Goal: Check status: Check status

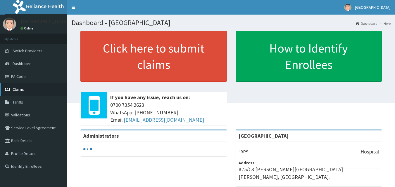
click at [37, 87] on link "Claims" at bounding box center [33, 89] width 67 height 13
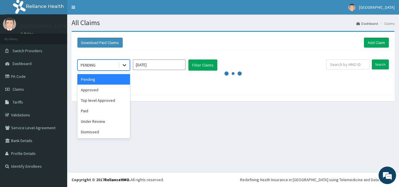
click at [127, 66] on icon at bounding box center [125, 65] width 6 height 6
click at [170, 66] on input "[DATE]" at bounding box center [159, 65] width 53 height 11
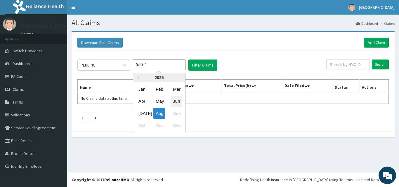
click at [175, 97] on div "Jun" at bounding box center [177, 101] width 12 height 11
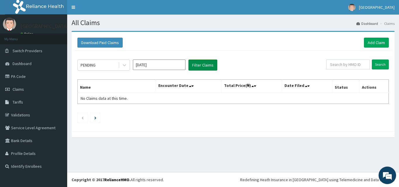
click at [203, 69] on button "Filter Claims" at bounding box center [203, 65] width 29 height 11
click at [203, 68] on button "Filter Claims" at bounding box center [203, 65] width 29 height 11
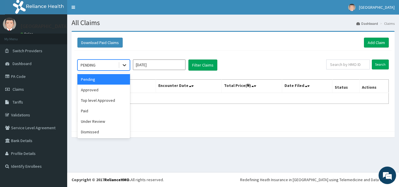
click at [126, 67] on icon at bounding box center [125, 65] width 6 height 6
click at [115, 93] on div "Approved" at bounding box center [103, 90] width 53 height 11
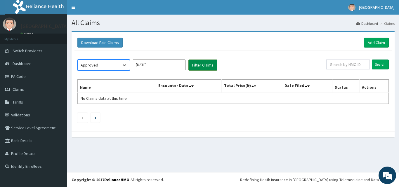
click at [199, 66] on button "Filter Claims" at bounding box center [203, 65] width 29 height 11
click at [210, 65] on button "Filter Claims" at bounding box center [203, 65] width 29 height 11
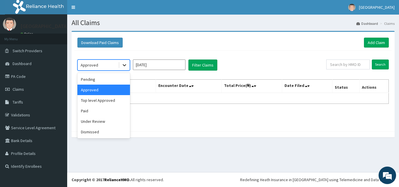
click at [128, 64] on div at bounding box center [124, 65] width 11 height 11
click at [99, 109] on div "Paid" at bounding box center [103, 111] width 53 height 11
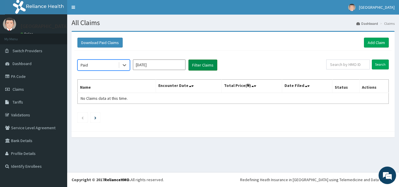
click at [197, 60] on button "Filter Claims" at bounding box center [203, 65] width 29 height 11
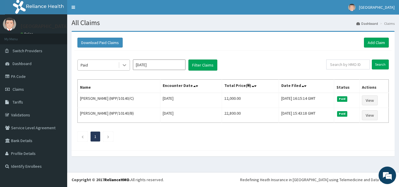
click at [127, 67] on div at bounding box center [124, 65] width 11 height 11
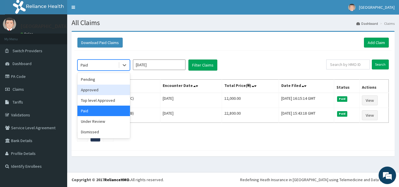
click at [106, 91] on div "Approved" at bounding box center [103, 90] width 53 height 11
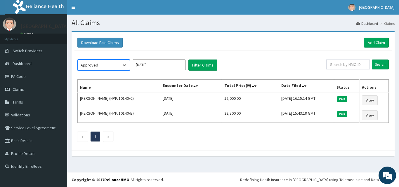
click at [167, 63] on input "[DATE]" at bounding box center [159, 65] width 53 height 11
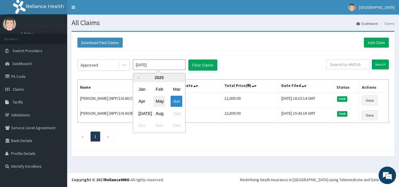
click at [157, 103] on div "May" at bounding box center [159, 101] width 12 height 11
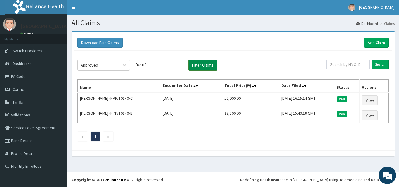
click at [210, 63] on button "Filter Claims" at bounding box center [203, 65] width 29 height 11
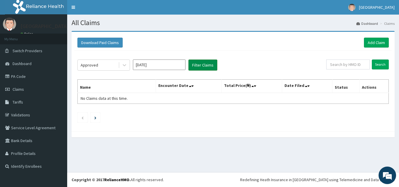
click at [210, 63] on button "Filter Claims" at bounding box center [203, 65] width 29 height 11
click at [174, 66] on input "[DATE]" at bounding box center [159, 65] width 53 height 11
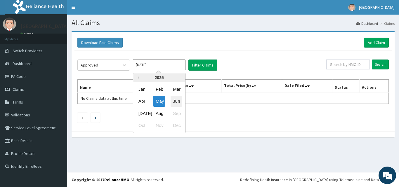
click at [176, 102] on div "Jun" at bounding box center [177, 101] width 12 height 11
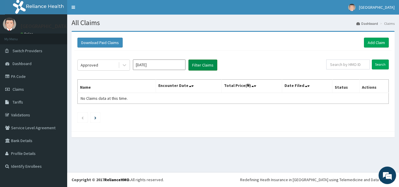
click at [206, 68] on button "Filter Claims" at bounding box center [203, 65] width 29 height 11
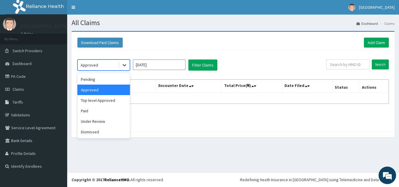
click at [125, 65] on icon at bounding box center [125, 65] width 6 height 6
click at [117, 100] on div "Top level Approved" at bounding box center [103, 100] width 53 height 11
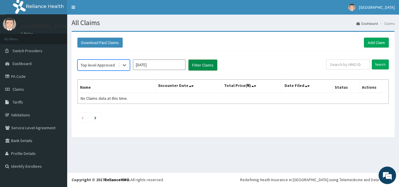
click at [203, 69] on button "Filter Claims" at bounding box center [203, 65] width 29 height 11
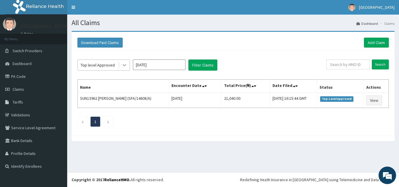
click at [123, 66] on icon at bounding box center [125, 65] width 6 height 6
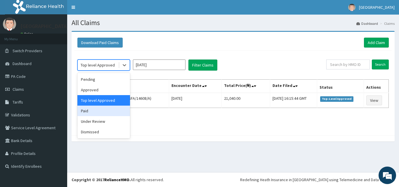
click at [100, 114] on div "Paid" at bounding box center [103, 111] width 53 height 11
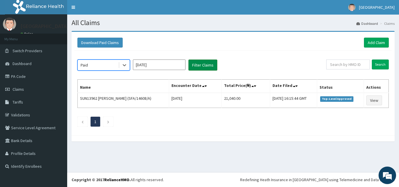
click at [194, 65] on button "Filter Claims" at bounding box center [203, 65] width 29 height 11
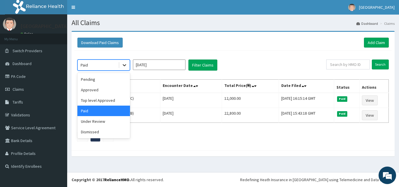
click at [125, 65] on icon at bounding box center [125, 66] width 4 height 2
click at [101, 121] on div "Under Review" at bounding box center [103, 121] width 53 height 11
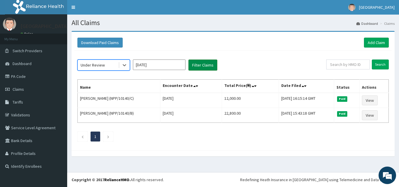
click at [200, 63] on button "Filter Claims" at bounding box center [203, 65] width 29 height 11
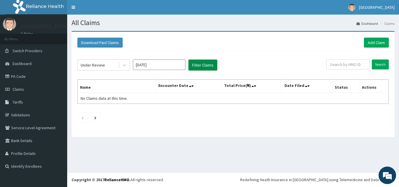
click at [200, 63] on button "Filter Claims" at bounding box center [203, 65] width 29 height 11
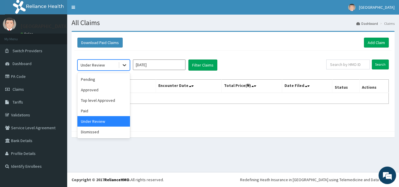
click at [120, 67] on div at bounding box center [124, 65] width 11 height 11
click at [96, 130] on div "Dismissed" at bounding box center [103, 132] width 53 height 11
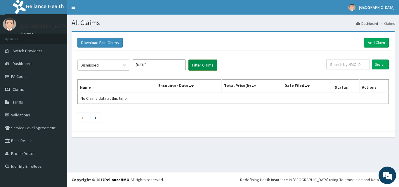
click at [203, 68] on button "Filter Claims" at bounding box center [203, 65] width 29 height 11
click at [202, 68] on button "Filter Claims" at bounding box center [203, 65] width 29 height 11
click at [195, 65] on button "Filter Claims" at bounding box center [203, 65] width 29 height 11
click at [119, 66] on div at bounding box center [123, 65] width 11 height 11
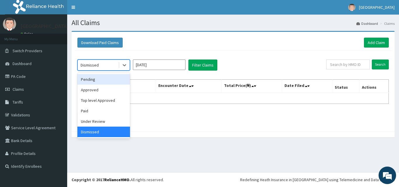
click at [113, 80] on div "Pending" at bounding box center [103, 79] width 53 height 11
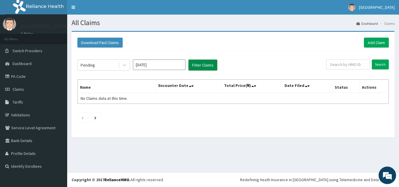
click at [199, 62] on button "Filter Claims" at bounding box center [203, 65] width 29 height 11
click at [122, 66] on icon at bounding box center [125, 65] width 6 height 6
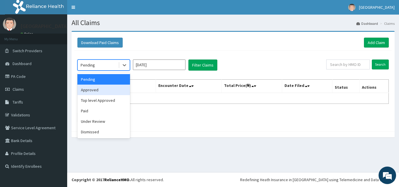
click at [114, 88] on div "Approved" at bounding box center [103, 90] width 53 height 11
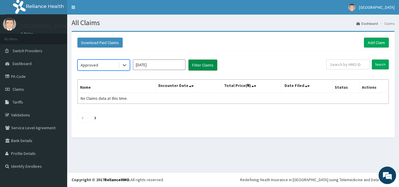
click at [195, 65] on button "Filter Claims" at bounding box center [203, 65] width 29 height 11
click at [128, 67] on div at bounding box center [124, 65] width 11 height 11
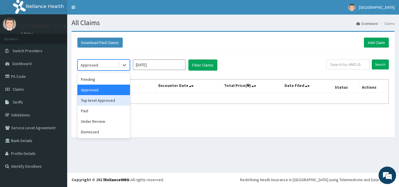
click at [119, 101] on div "Top level Approved" at bounding box center [103, 100] width 53 height 11
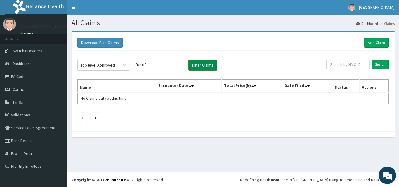
click at [216, 64] on button "Filter Claims" at bounding box center [203, 65] width 29 height 11
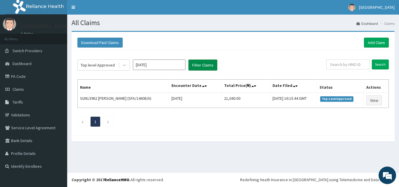
click at [213, 63] on button "Filter Claims" at bounding box center [203, 65] width 29 height 11
click at [121, 67] on div at bounding box center [124, 65] width 11 height 11
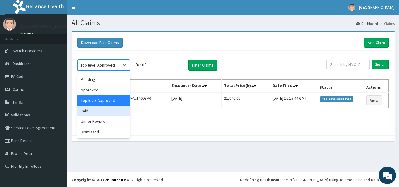
click at [105, 109] on div "Paid" at bounding box center [103, 111] width 53 height 11
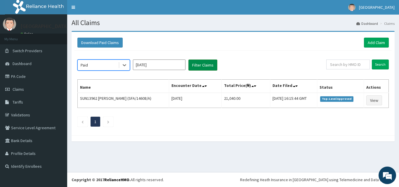
click at [198, 68] on button "Filter Claims" at bounding box center [203, 65] width 29 height 11
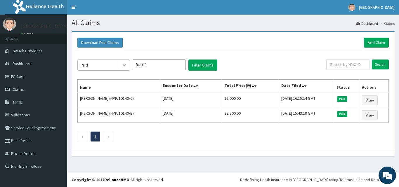
click at [127, 67] on div at bounding box center [124, 65] width 11 height 11
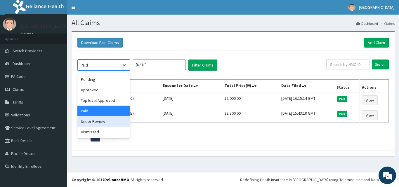
click at [105, 125] on div "Under Review" at bounding box center [103, 121] width 53 height 11
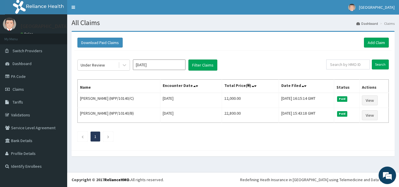
click at [202, 71] on div "Under Review [DATE] Filter Claims Search Name Encounter Date Total Price(₦) Dat…" at bounding box center [233, 99] width 317 height 97
click at [198, 65] on button "Filter Claims" at bounding box center [203, 65] width 29 height 11
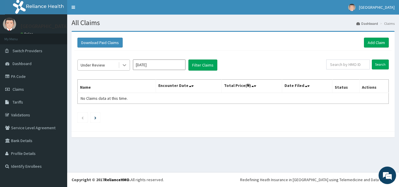
click at [128, 69] on div at bounding box center [124, 65] width 11 height 11
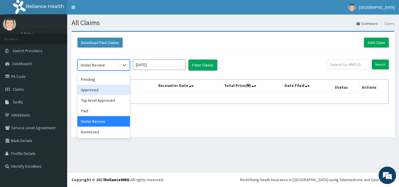
click at [116, 95] on div "Approved" at bounding box center [103, 90] width 53 height 11
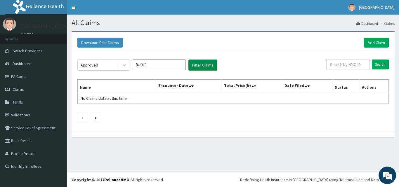
click at [194, 69] on button "Filter Claims" at bounding box center [203, 65] width 29 height 11
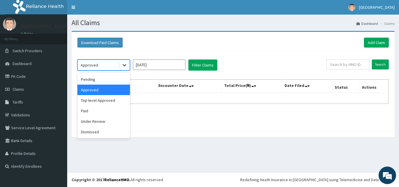
click at [126, 65] on icon at bounding box center [125, 65] width 6 height 6
click at [122, 76] on div "Pending" at bounding box center [103, 79] width 53 height 11
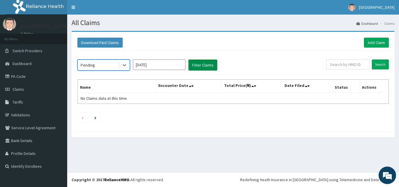
click at [194, 66] on button "Filter Claims" at bounding box center [203, 65] width 29 height 11
click at [126, 69] on div at bounding box center [124, 65] width 11 height 11
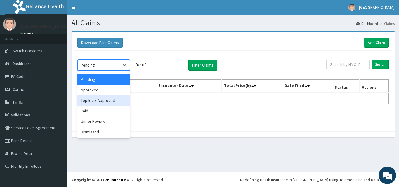
click at [118, 102] on div "Top level Approved" at bounding box center [103, 100] width 53 height 11
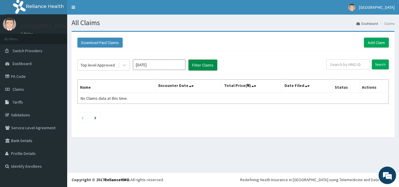
click at [202, 67] on button "Filter Claims" at bounding box center [203, 65] width 29 height 11
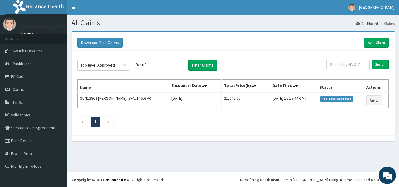
click at [148, 71] on div "Top level Approved [DATE] Filter Claims Search Name Encounter Date Total Price(…" at bounding box center [233, 92] width 317 height 82
click at [163, 67] on input "[DATE]" at bounding box center [159, 65] width 53 height 11
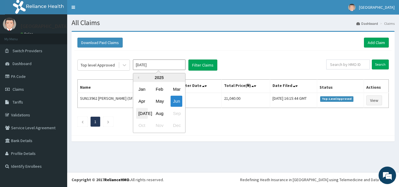
click at [139, 110] on div "[DATE]" at bounding box center [142, 113] width 12 height 11
type input "[DATE]"
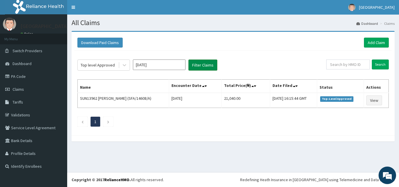
click at [206, 61] on button "Filter Claims" at bounding box center [203, 65] width 29 height 11
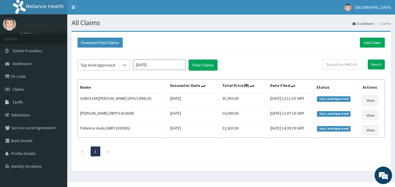
click at [124, 67] on icon at bounding box center [125, 65] width 6 height 6
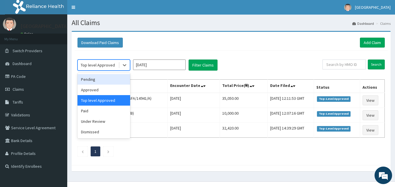
click at [116, 77] on div "Pending" at bounding box center [103, 79] width 53 height 11
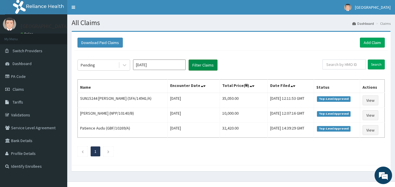
click at [195, 61] on button "Filter Claims" at bounding box center [203, 65] width 29 height 11
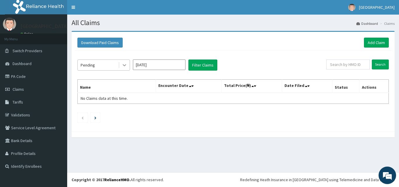
click at [128, 65] on div at bounding box center [124, 65] width 11 height 11
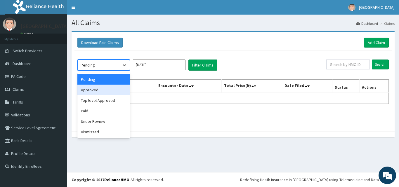
click at [122, 90] on div "Approved" at bounding box center [103, 90] width 53 height 11
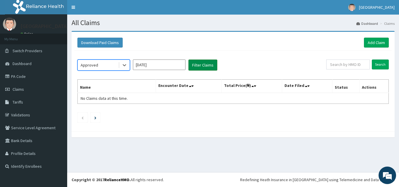
click at [197, 66] on button "Filter Claims" at bounding box center [203, 65] width 29 height 11
click at [122, 69] on div at bounding box center [124, 65] width 11 height 11
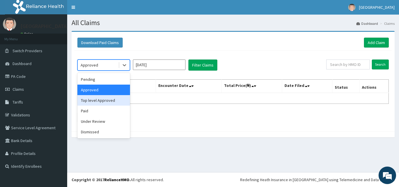
click at [107, 101] on div "Top level Approved" at bounding box center [103, 100] width 53 height 11
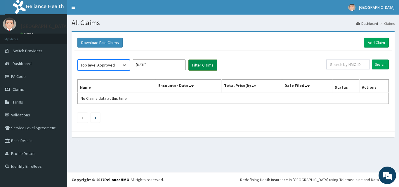
click at [196, 68] on button "Filter Claims" at bounding box center [203, 65] width 29 height 11
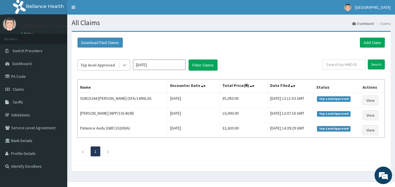
click at [126, 67] on icon at bounding box center [125, 65] width 6 height 6
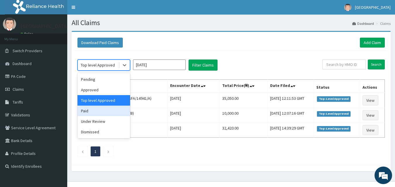
click at [116, 110] on div "Paid" at bounding box center [103, 111] width 53 height 11
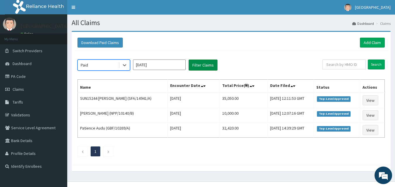
click at [209, 61] on button "Filter Claims" at bounding box center [203, 65] width 29 height 11
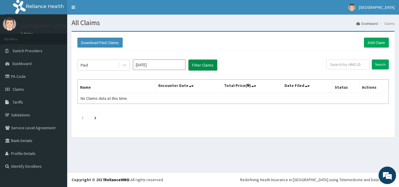
click at [209, 61] on button "Filter Claims" at bounding box center [203, 65] width 29 height 11
click at [122, 65] on icon at bounding box center [125, 65] width 6 height 6
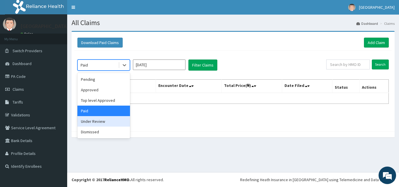
click at [106, 121] on div "Under Review" at bounding box center [103, 121] width 53 height 11
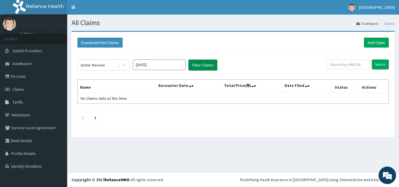
click at [203, 66] on button "Filter Claims" at bounding box center [203, 65] width 29 height 11
click at [126, 68] on icon at bounding box center [125, 65] width 6 height 6
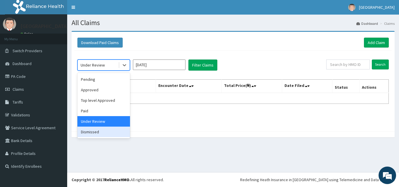
click at [105, 129] on div "Dismissed" at bounding box center [103, 132] width 53 height 11
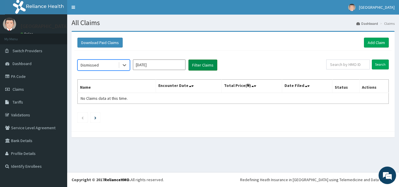
click at [205, 64] on button "Filter Claims" at bounding box center [203, 65] width 29 height 11
click at [126, 67] on icon at bounding box center [125, 65] width 6 height 6
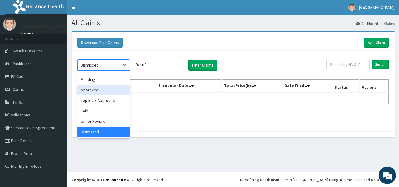
click at [114, 88] on div "Approved" at bounding box center [103, 90] width 53 height 11
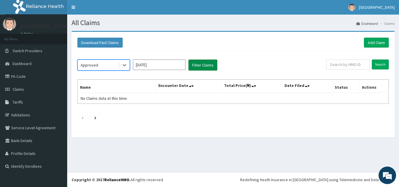
click at [192, 67] on button "Filter Claims" at bounding box center [203, 65] width 29 height 11
click at [124, 69] on div at bounding box center [124, 65] width 11 height 11
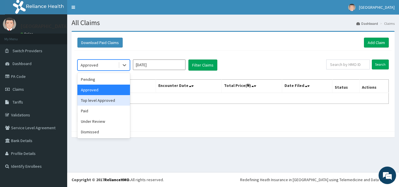
click at [112, 100] on div "Top level Approved" at bounding box center [103, 100] width 53 height 11
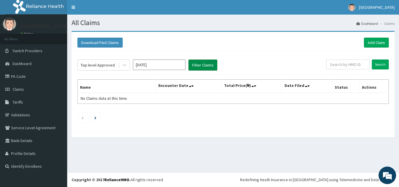
click at [193, 69] on button "Filter Claims" at bounding box center [203, 65] width 29 height 11
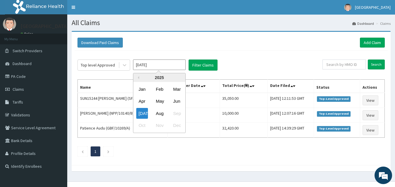
click at [183, 68] on input "[DATE]" at bounding box center [159, 65] width 53 height 11
click at [173, 103] on div "Jun" at bounding box center [177, 101] width 12 height 11
type input "[DATE]"
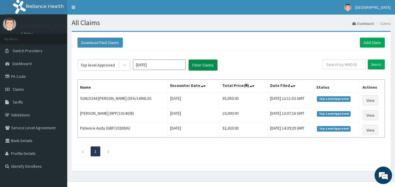
click at [200, 67] on button "Filter Claims" at bounding box center [203, 65] width 29 height 11
